Goal: Task Accomplishment & Management: Complete application form

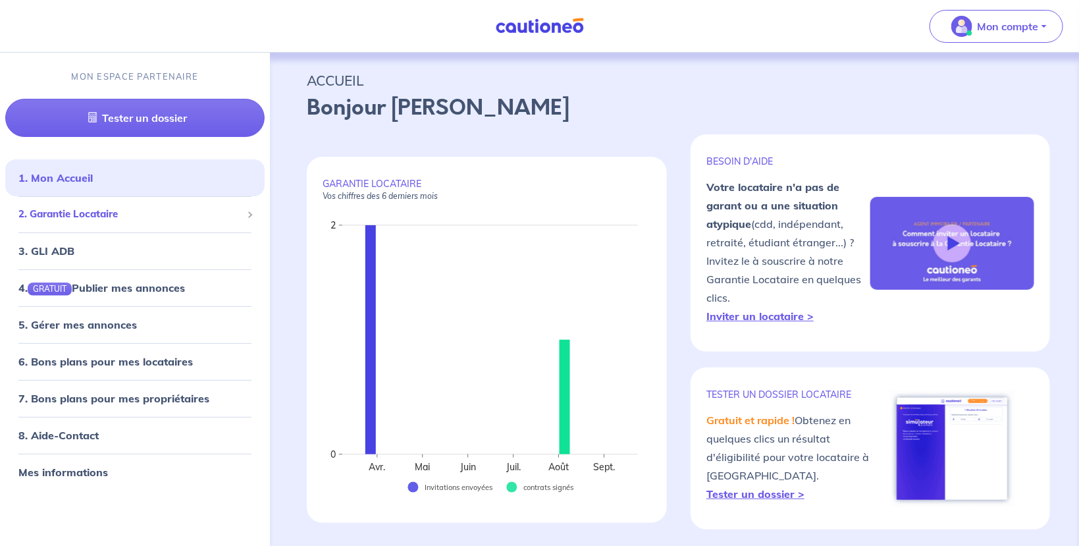
click at [97, 213] on span "2. Garantie Locataire" at bounding box center [129, 214] width 223 height 15
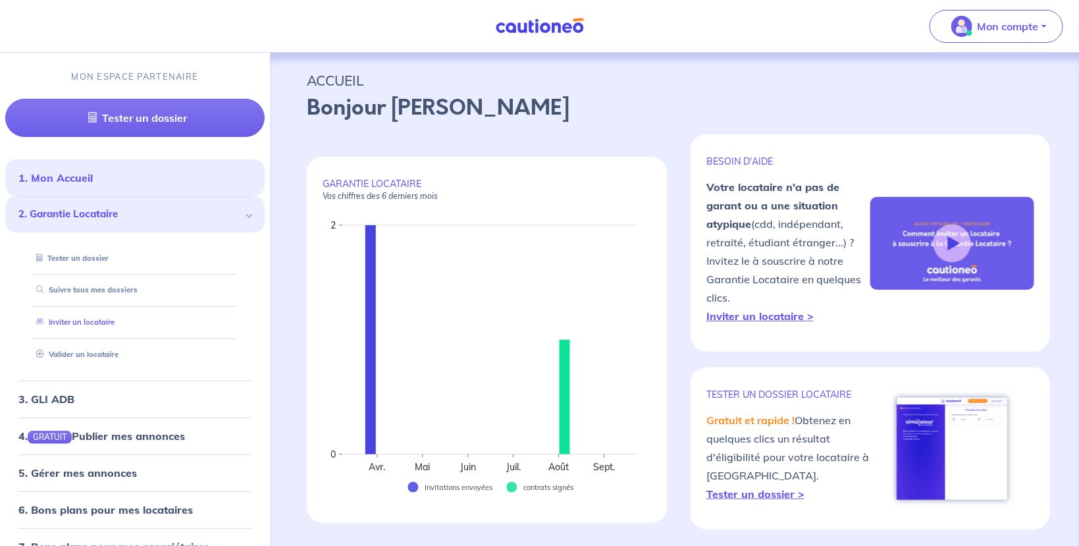
click at [95, 327] on link "Inviter un locataire" at bounding box center [73, 321] width 84 height 9
select select "FR"
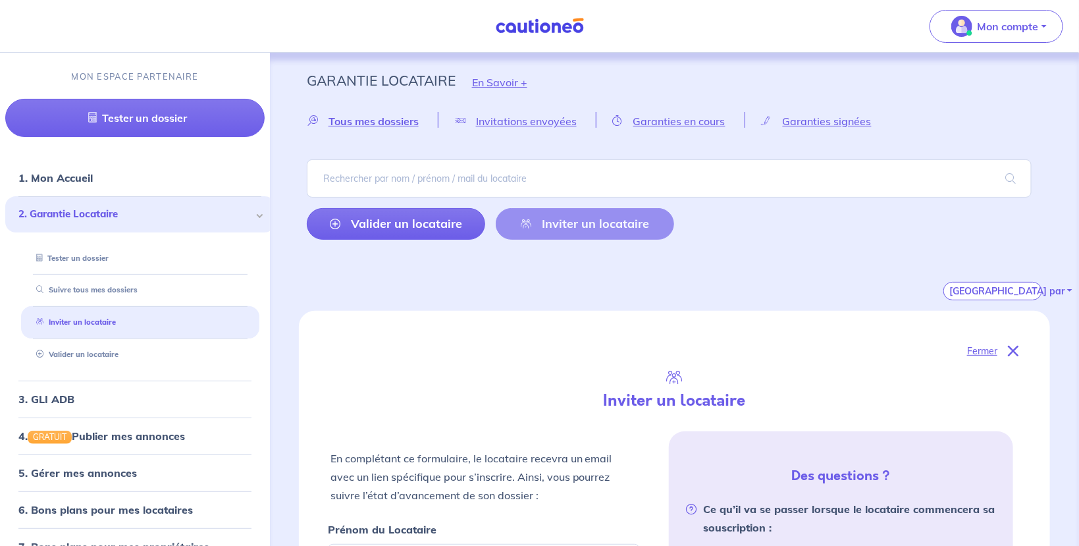
scroll to position [290, 0]
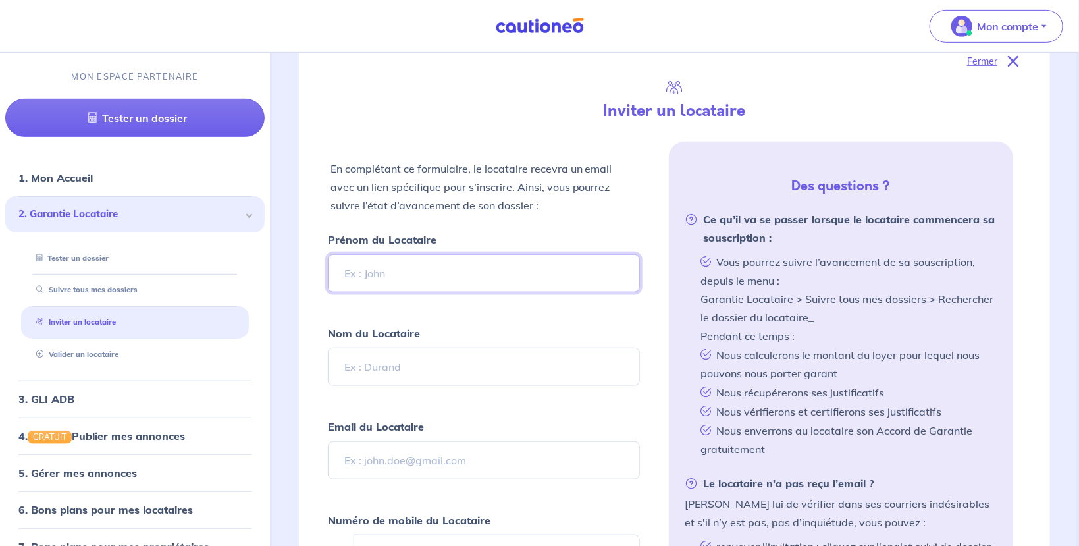
click at [462, 278] on input "Prénom du Locataire" at bounding box center [484, 273] width 313 height 38
type input "Elea"
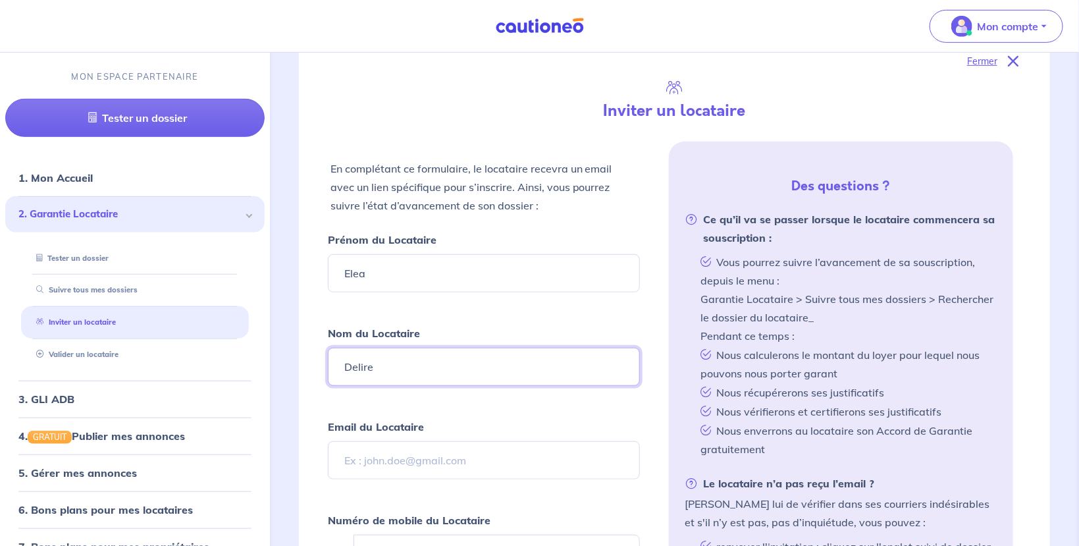
type input "Delire"
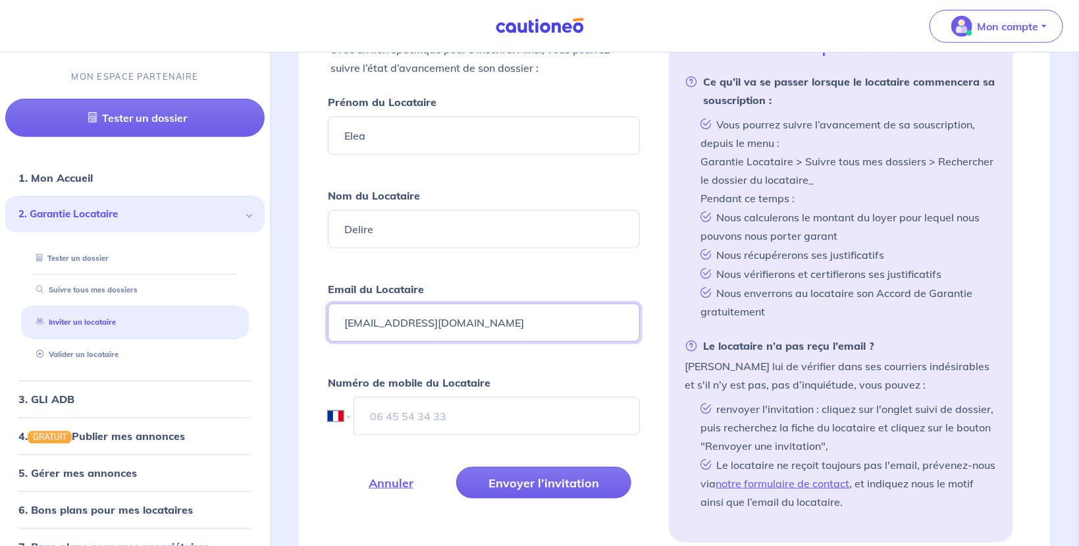
scroll to position [429, 0]
type input "[EMAIL_ADDRESS][DOMAIN_NAME]"
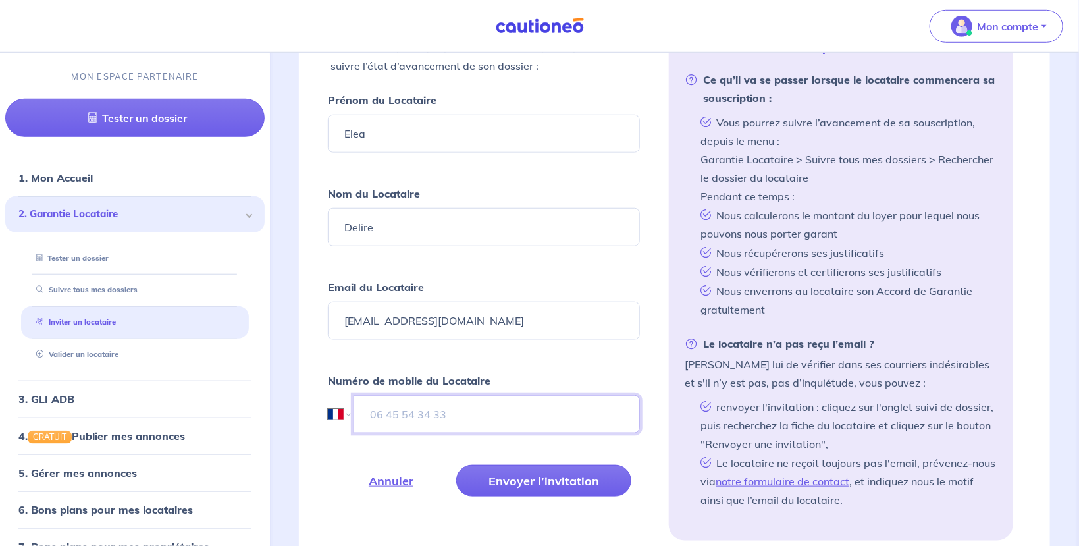
click at [398, 406] on input "tel" at bounding box center [497, 414] width 287 height 38
type input "07 68 69 08 22"
click at [541, 486] on button "Envoyer l’invitation" at bounding box center [543, 481] width 175 height 32
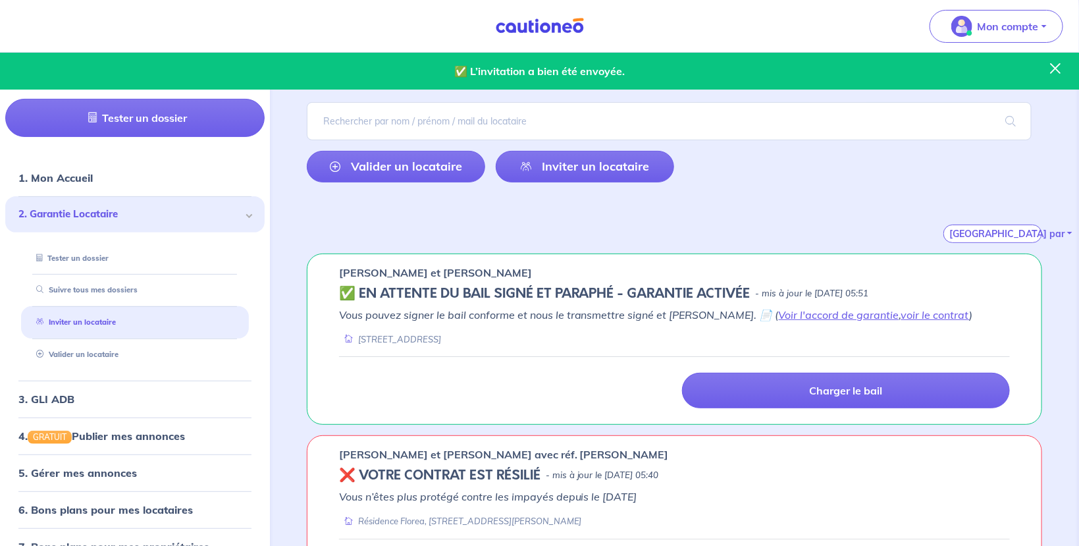
scroll to position [0, 0]
